Goal: Information Seeking & Learning: Check status

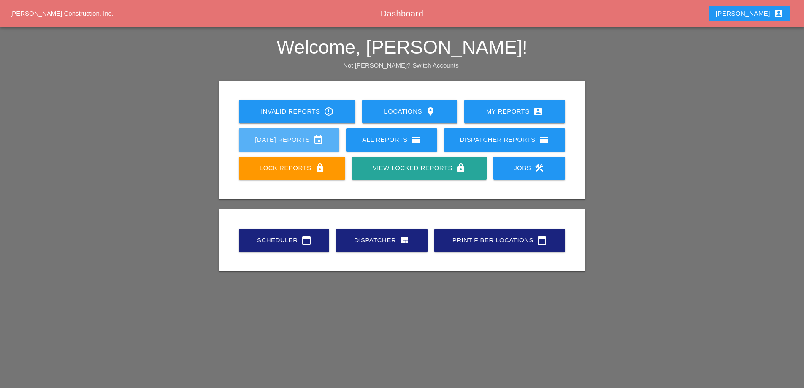
click at [301, 143] on div "[DATE] Reports event" at bounding box center [288, 140] width 73 height 10
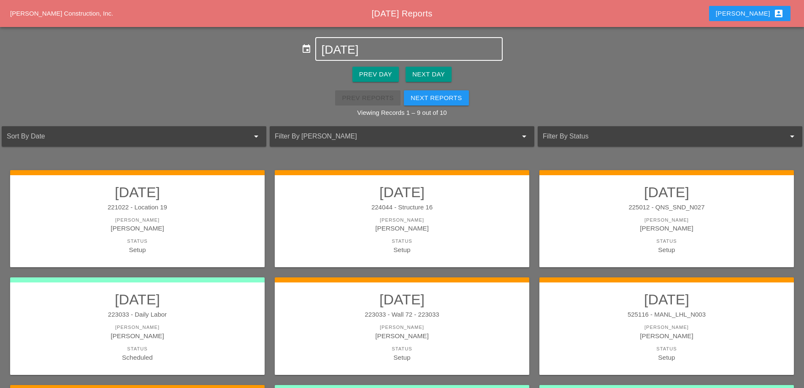
click at [392, 47] on input "[DATE]" at bounding box center [408, 49] width 175 height 13
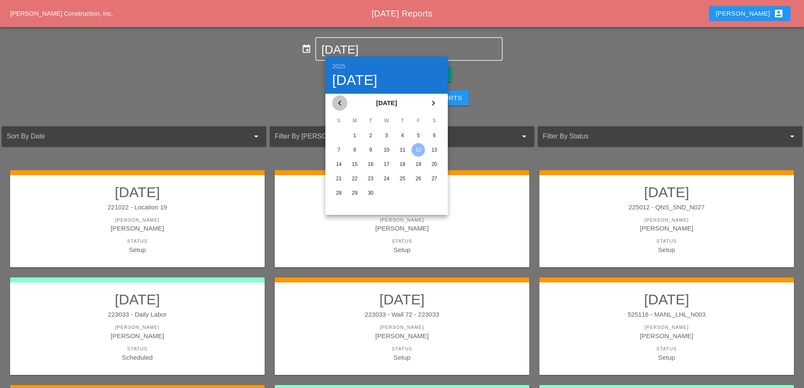
click at [340, 100] on icon "chevron_left" at bounding box center [339, 103] width 10 height 10
click at [418, 178] on div "22" at bounding box center [417, 178] width 13 height 13
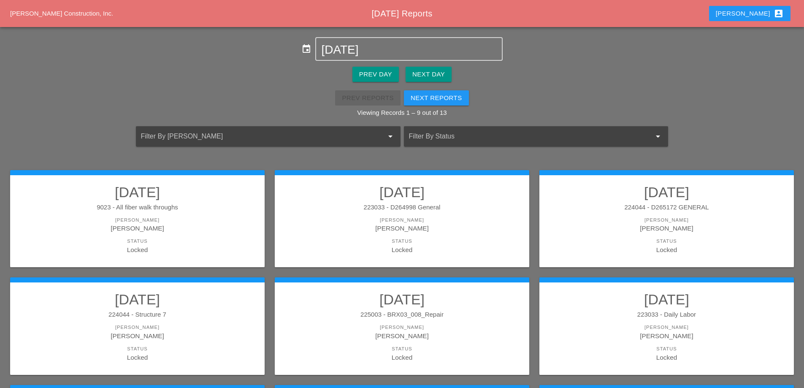
click at [360, 221] on div "[PERSON_NAME]" at bounding box center [401, 219] width 237 height 7
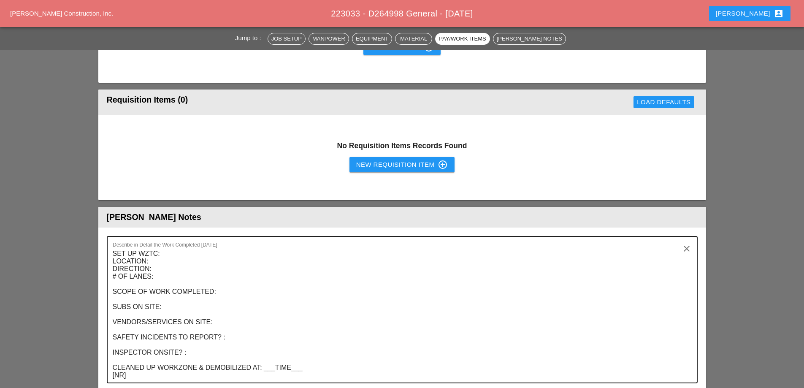
scroll to position [759, 0]
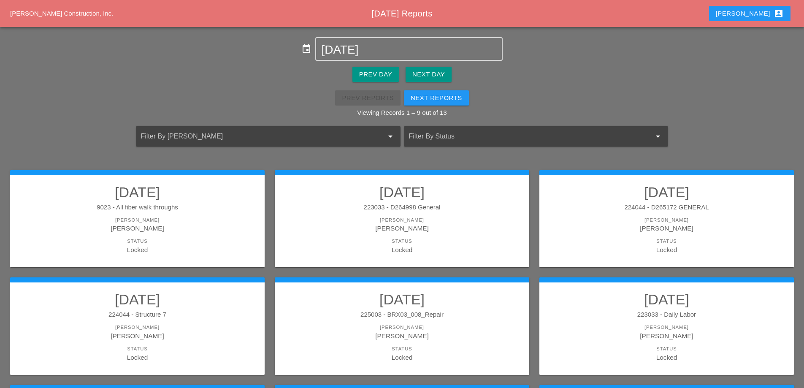
click at [652, 210] on div "224044 - D265172 GENERAL" at bounding box center [665, 207] width 237 height 10
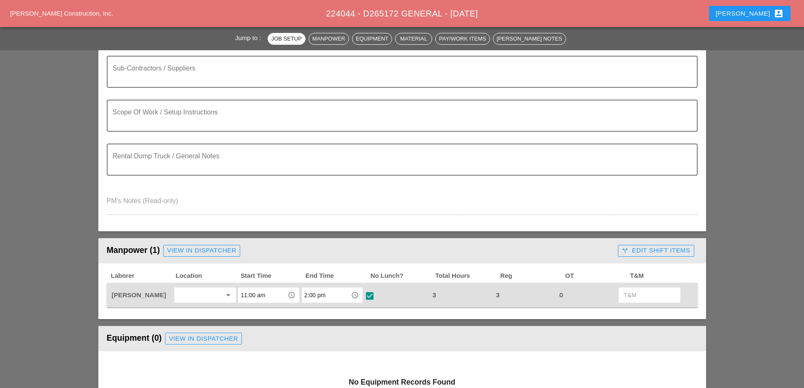
scroll to position [211, 0]
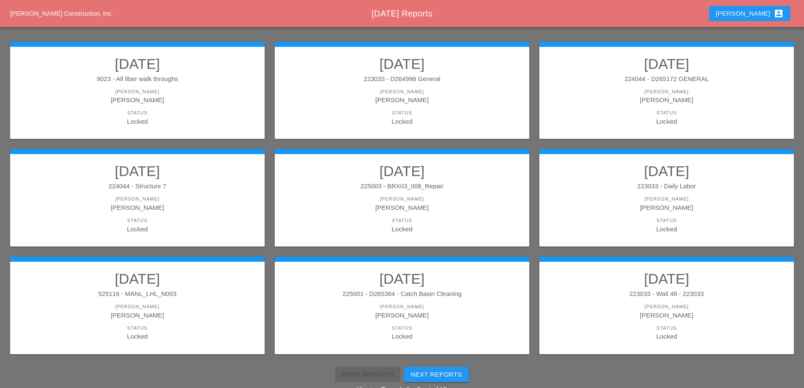
scroll to position [151, 0]
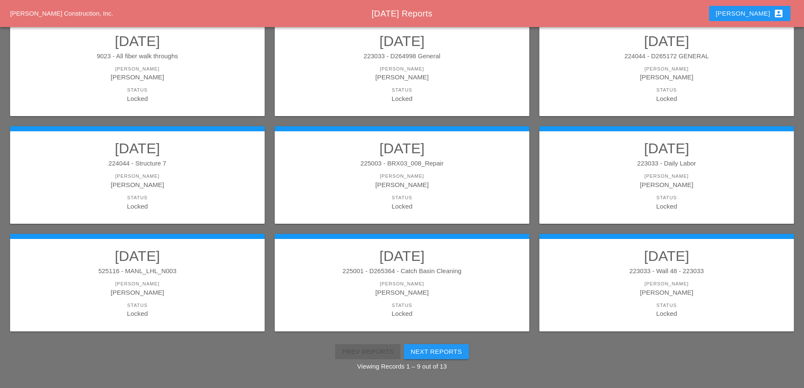
click at [197, 186] on div "[PERSON_NAME]" at bounding box center [137, 185] width 237 height 10
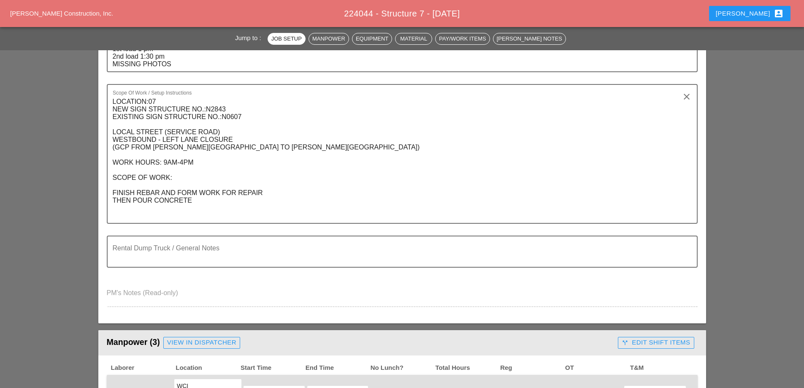
scroll to position [380, 0]
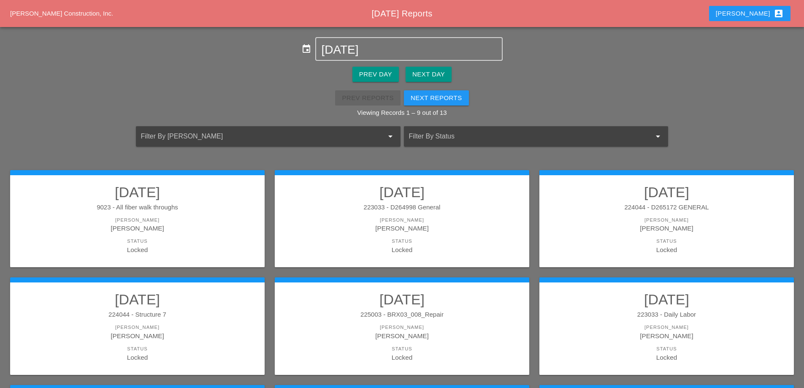
click at [430, 343] on link "[DATE] 225003 - BRX03_008_Repair [PERSON_NAME] [PERSON_NAME] Status Locked" at bounding box center [401, 326] width 237 height 71
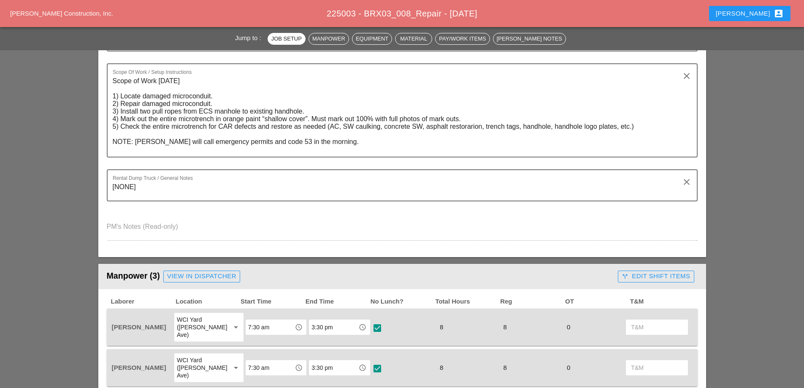
scroll to position [337, 0]
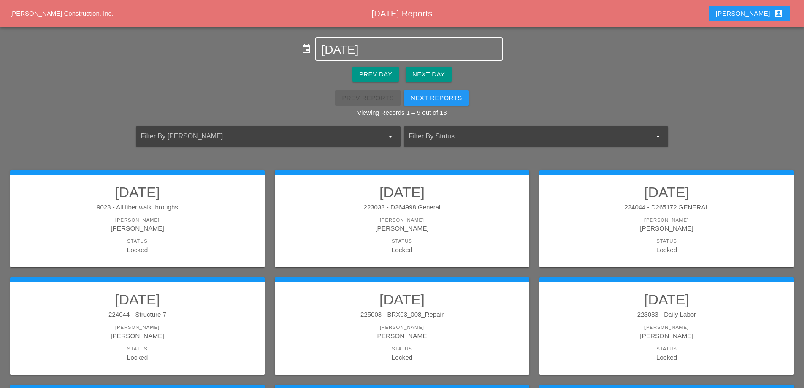
click at [373, 45] on input "[DATE]" at bounding box center [408, 49] width 175 height 13
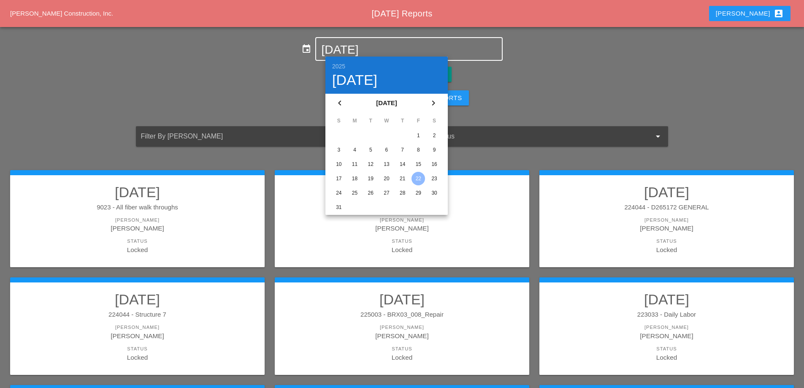
click at [437, 178] on div "23" at bounding box center [433, 178] width 13 height 13
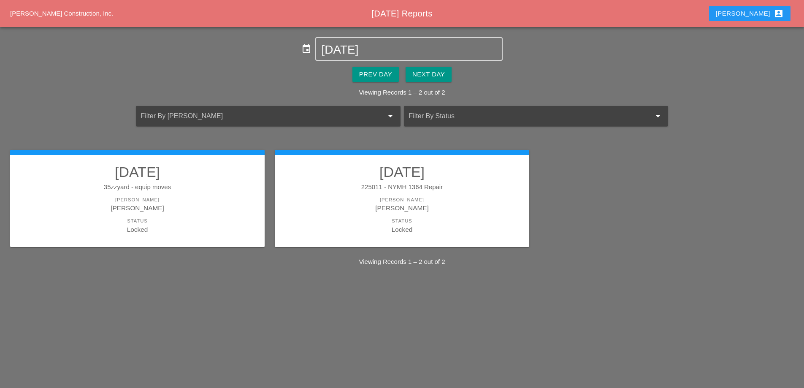
click at [347, 182] on div "225011 - NYMH 1364 Repair" at bounding box center [401, 187] width 237 height 10
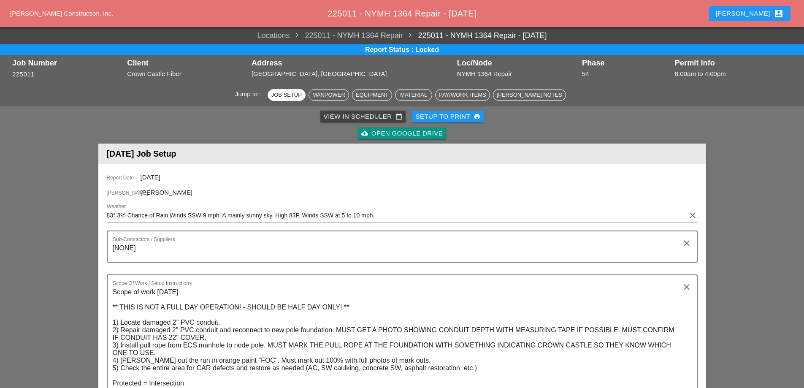
click at [466, 117] on div "Setup to Print print" at bounding box center [447, 117] width 65 height 10
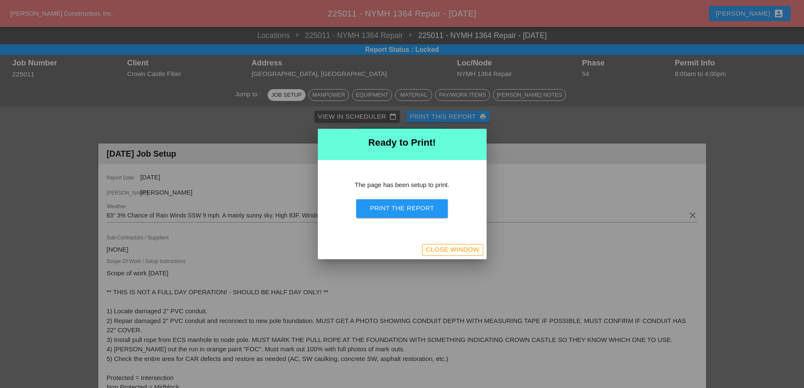
click at [431, 206] on div "Print the Report" at bounding box center [401, 208] width 64 height 10
drag, startPoint x: 435, startPoint y: 248, endPoint x: 312, endPoint y: 175, distance: 143.7
click at [435, 249] on div "Close Window" at bounding box center [452, 250] width 53 height 10
